Goal: Task Accomplishment & Management: Use online tool/utility

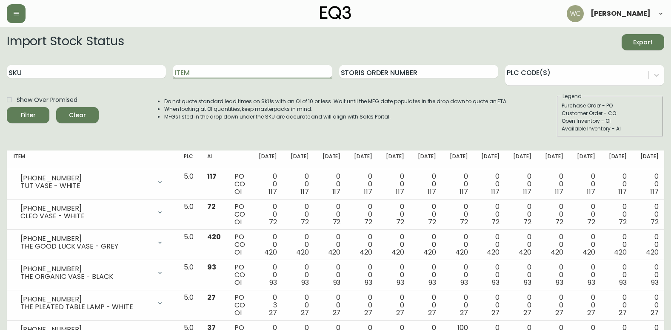
click at [194, 71] on input "Item" at bounding box center [252, 72] width 159 height 14
click at [209, 71] on input "Item" at bounding box center [252, 72] width 159 height 14
type input "battery"
click at [7, 107] on button "Filter" at bounding box center [28, 115] width 43 height 16
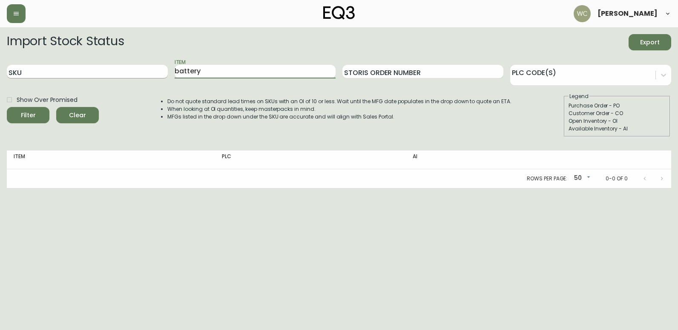
drag, startPoint x: 218, startPoint y: 75, endPoint x: 160, endPoint y: 72, distance: 58.5
click at [160, 72] on div "SKU Item battery Storis Order Number PLC Code(s)" at bounding box center [339, 72] width 664 height 28
click at [196, 75] on input "Item" at bounding box center [255, 72] width 161 height 14
type input "49001-4b"
click at [7, 107] on button "Filter" at bounding box center [28, 115] width 43 height 16
